Goal: Transaction & Acquisition: Purchase product/service

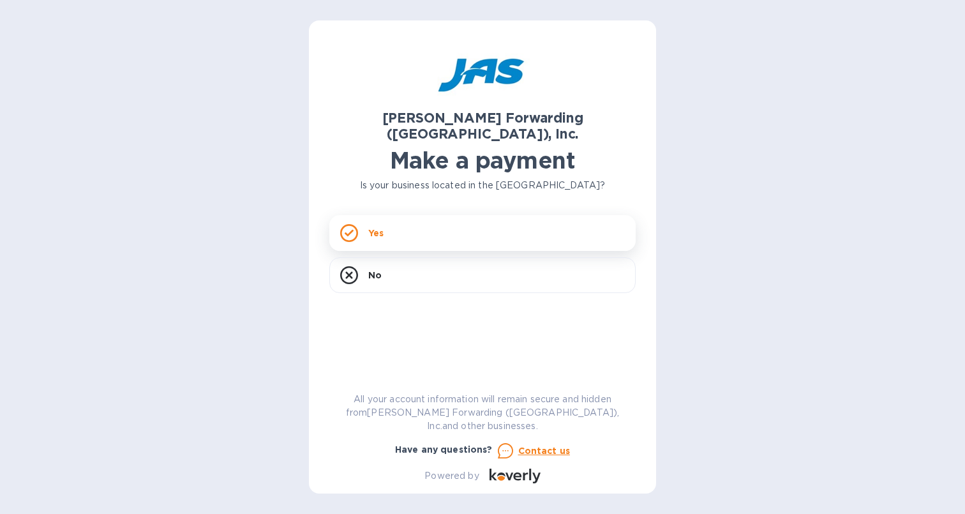
click at [384, 227] on div "Yes" at bounding box center [482, 233] width 306 height 36
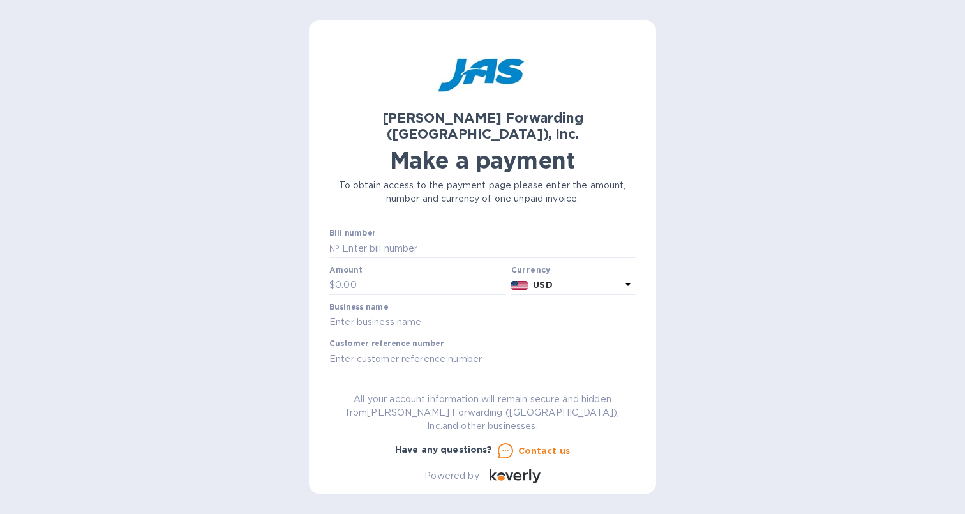
click at [384, 239] on input "text" at bounding box center [488, 248] width 296 height 19
type input "VIC59066292_S509066292"
click at [391, 276] on input "text" at bounding box center [420, 285] width 171 height 19
paste input "5,111.47"
type input "5,111.47"
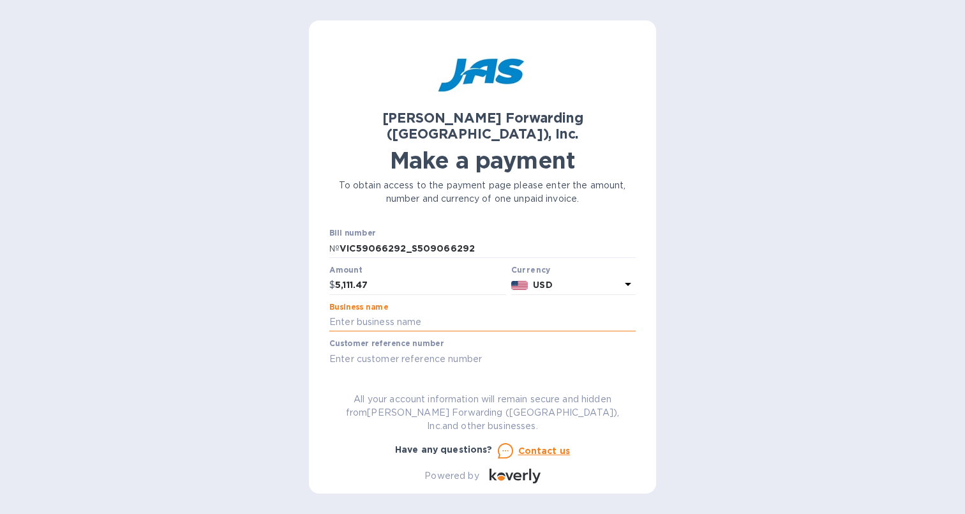
click at [397, 313] on input "text" at bounding box center [482, 322] width 306 height 19
type input "22re"
click at [412, 349] on input "text" at bounding box center [482, 358] width 306 height 19
type input "VIC59066292_S509066292"
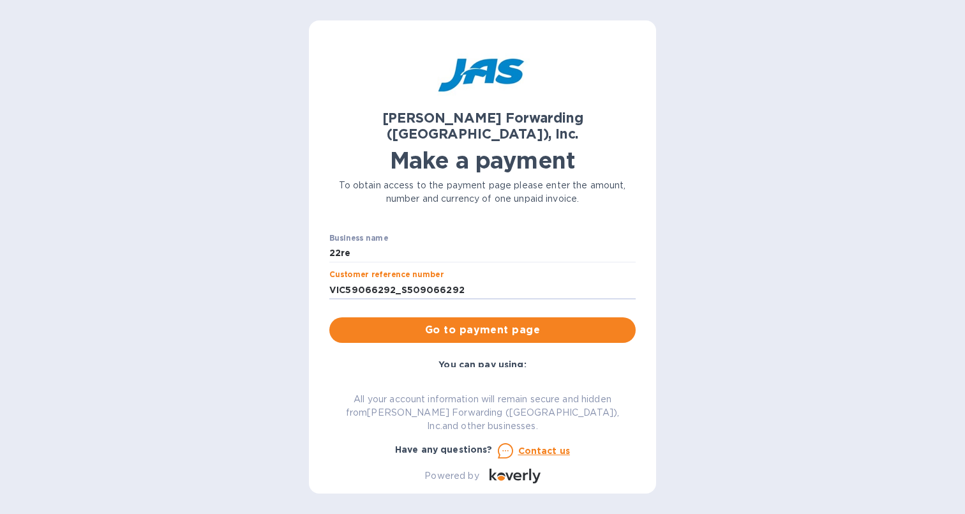
scroll to position [106, 0]
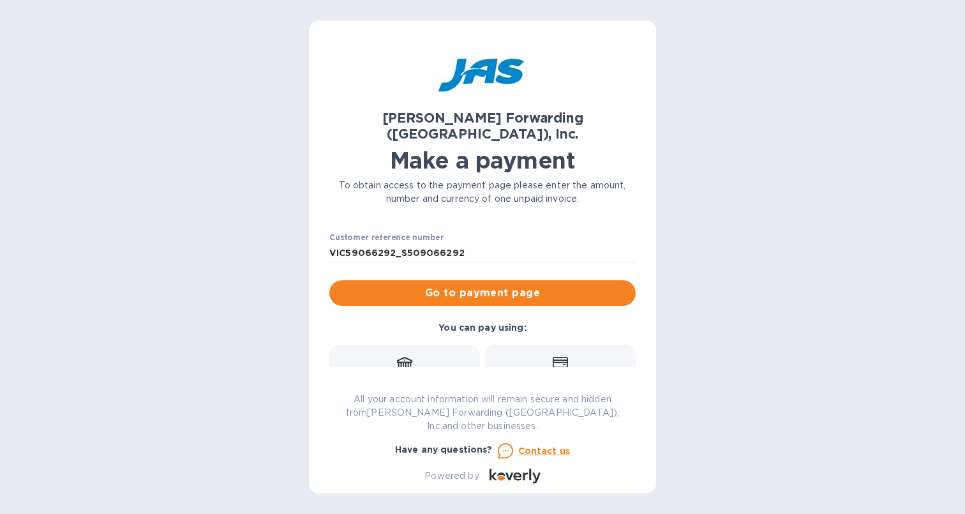
click at [543, 356] on div "Credit card and more..." at bounding box center [560, 380] width 134 height 49
click at [520, 286] on button "Go to payment page" at bounding box center [482, 293] width 306 height 26
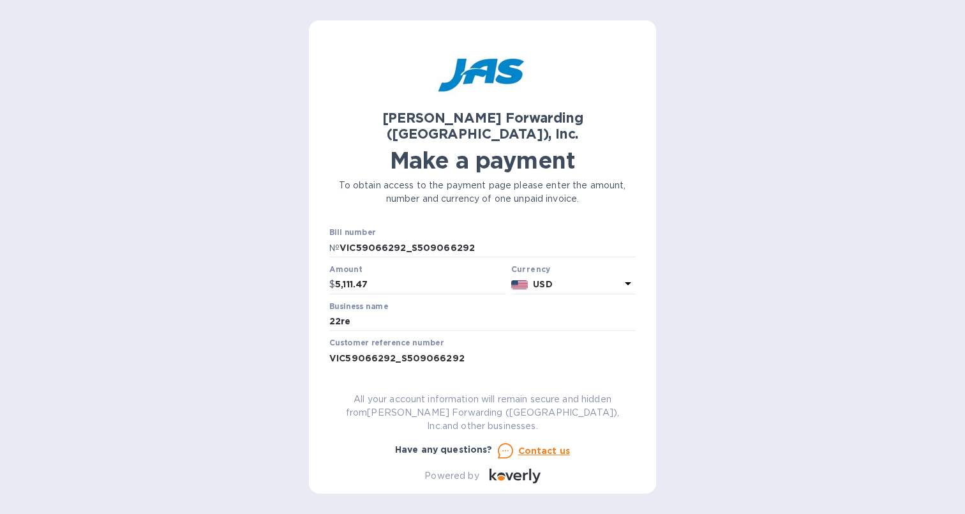
scroll to position [0, 0]
